Goal: Task Accomplishment & Management: Manage account settings

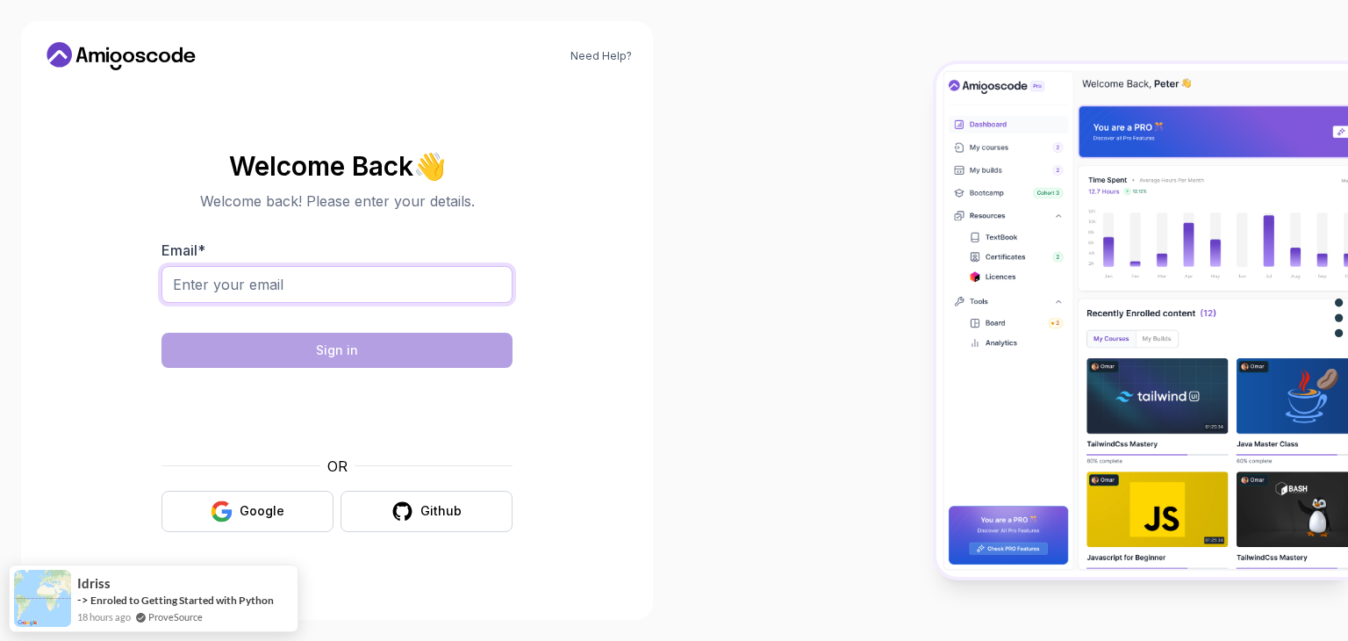
click at [381, 298] on input "Email *" at bounding box center [337, 284] width 351 height 37
type input "yeu0688@gmail.com"
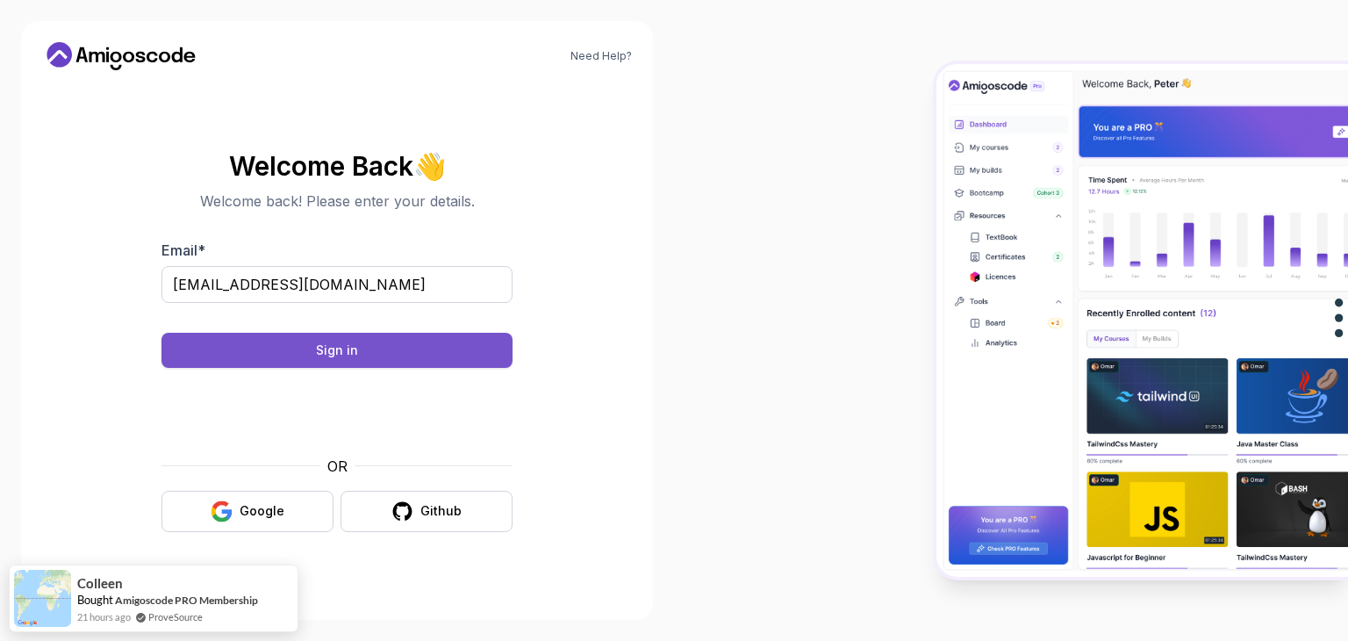
click at [397, 355] on button "Sign in" at bounding box center [337, 350] width 351 height 35
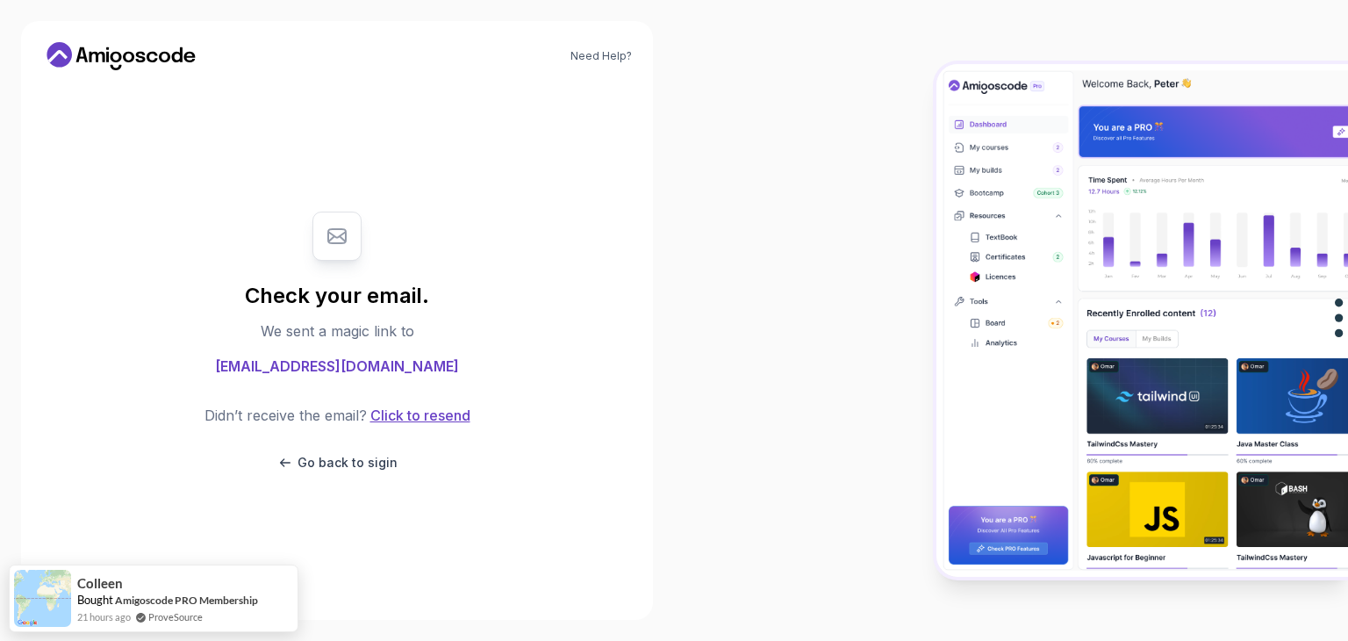
click at [433, 405] on button "Click to resend" at bounding box center [419, 415] width 104 height 21
click at [338, 463] on p "Go back to sigin" at bounding box center [348, 463] width 100 height 18
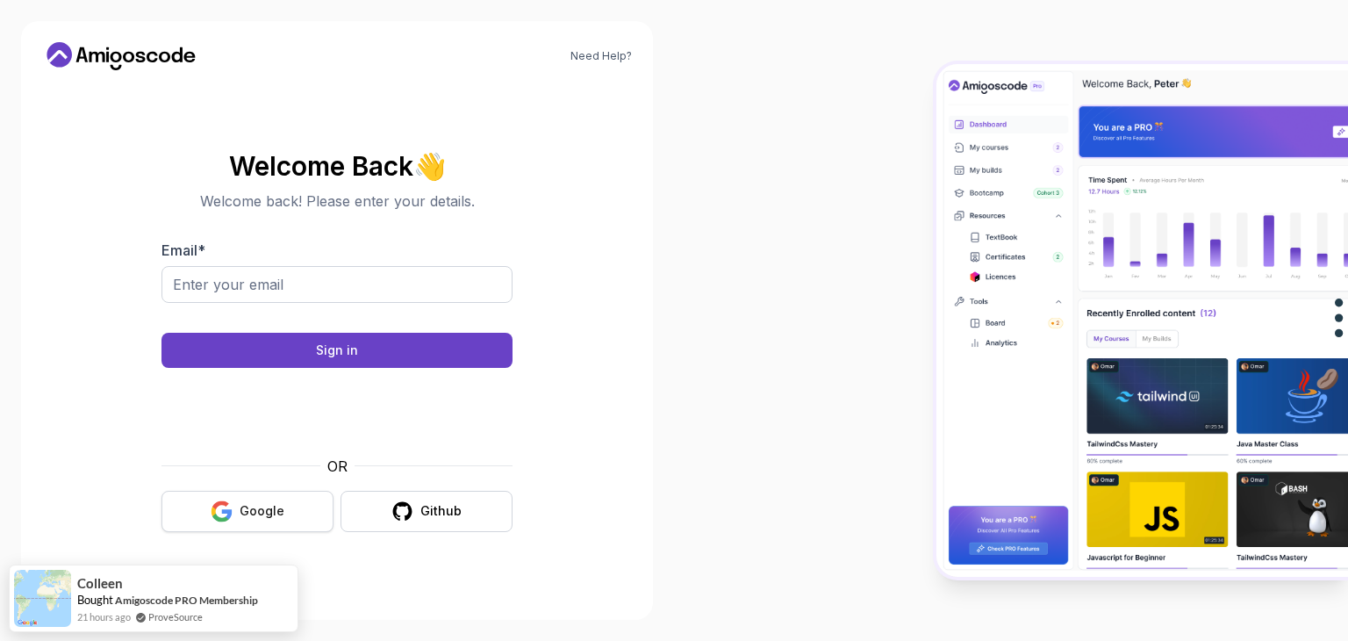
click at [226, 508] on icon "button" at bounding box center [222, 511] width 22 height 22
click at [256, 505] on div "Google" at bounding box center [262, 511] width 45 height 18
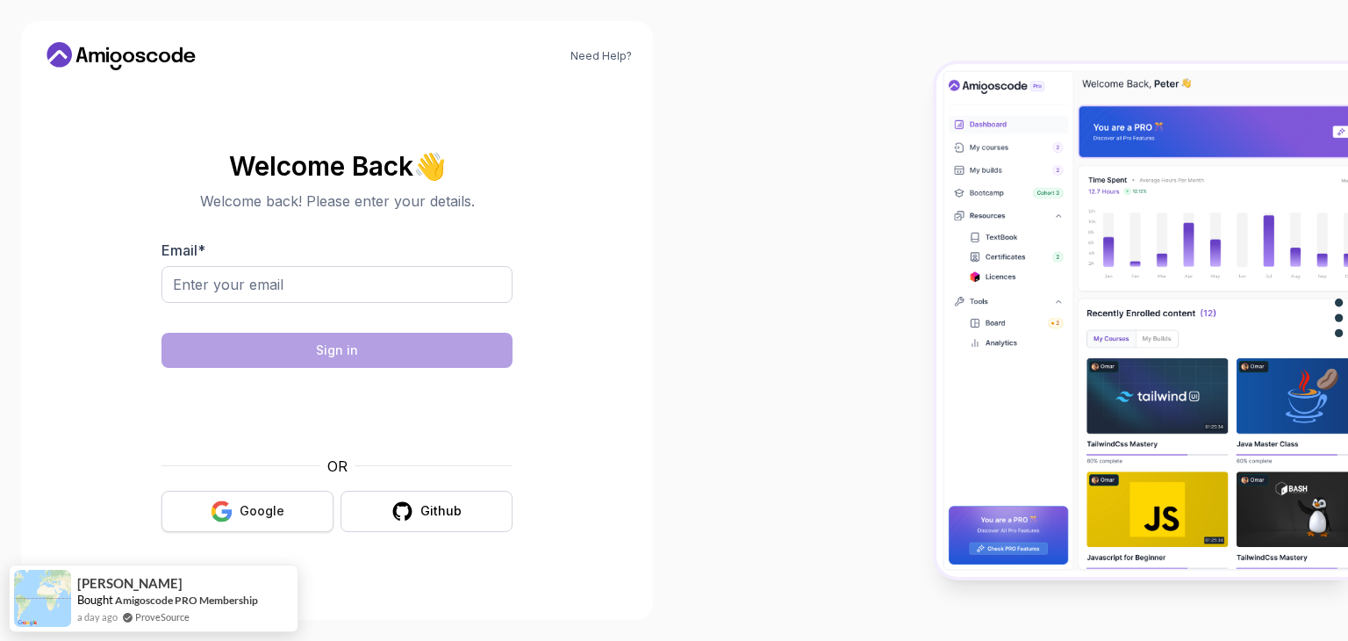
click at [310, 509] on button "Google" at bounding box center [248, 511] width 172 height 41
click at [235, 512] on button "Google" at bounding box center [248, 511] width 172 height 41
click at [223, 286] on input "Email *" at bounding box center [337, 284] width 351 height 37
click at [308, 284] on input "Email *" at bounding box center [337, 284] width 351 height 37
type input "[EMAIL_ADDRESS][DOMAIN_NAME]"
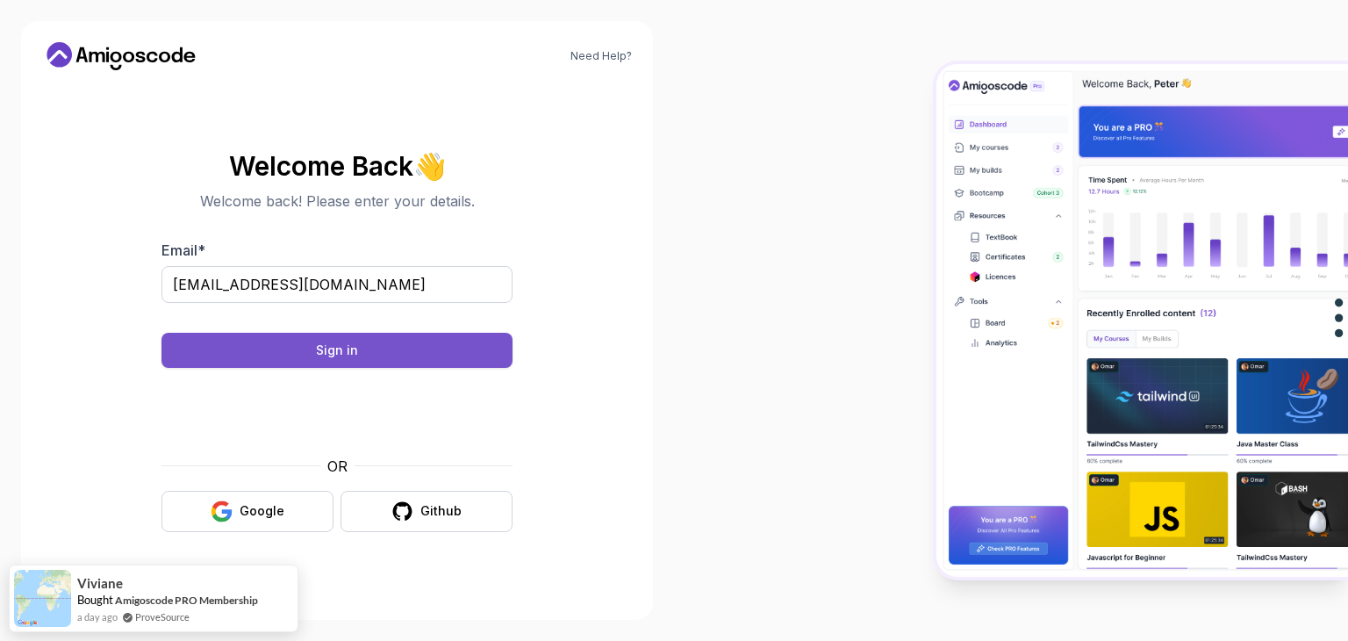
click at [350, 344] on div "Sign in" at bounding box center [337, 350] width 42 height 18
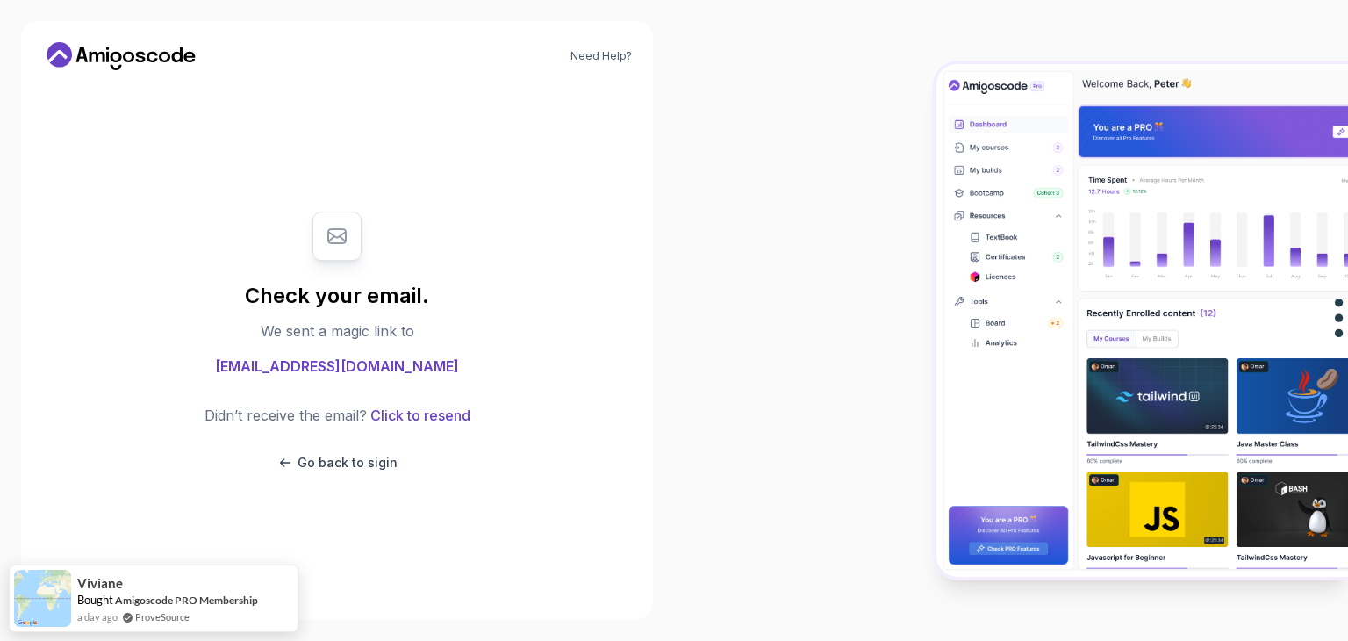
click at [365, 366] on span "[EMAIL_ADDRESS][DOMAIN_NAME]" at bounding box center [337, 365] width 244 height 21
